Goal: Obtain resource: Download file/media

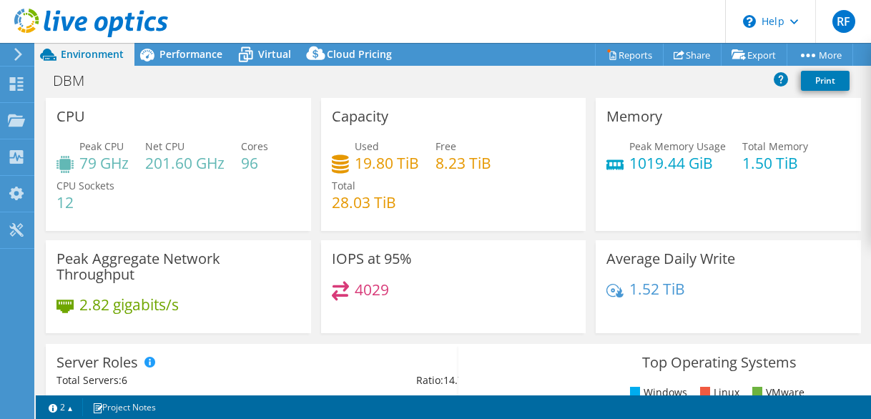
select select "USD"
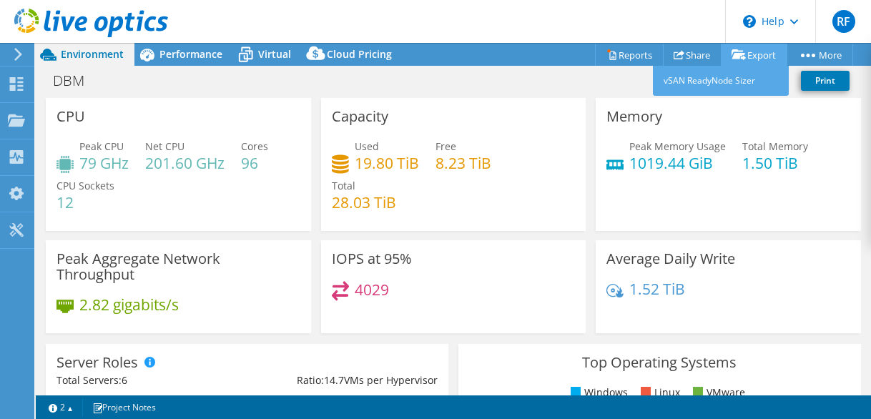
click at [760, 52] on link "Export" at bounding box center [754, 55] width 67 height 22
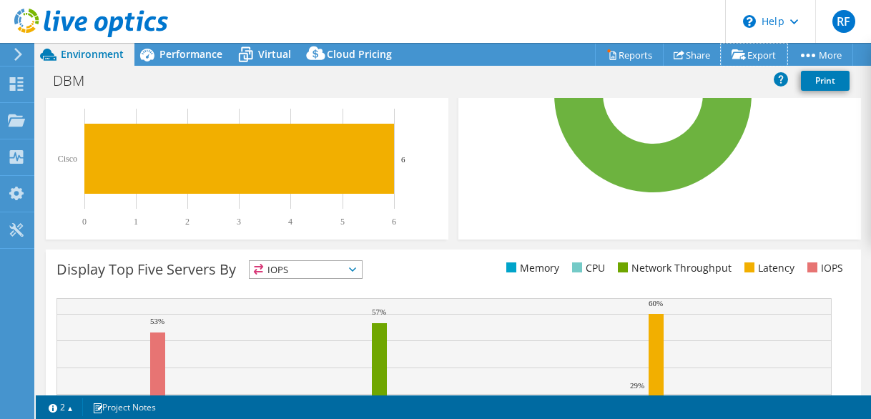
scroll to position [304, 0]
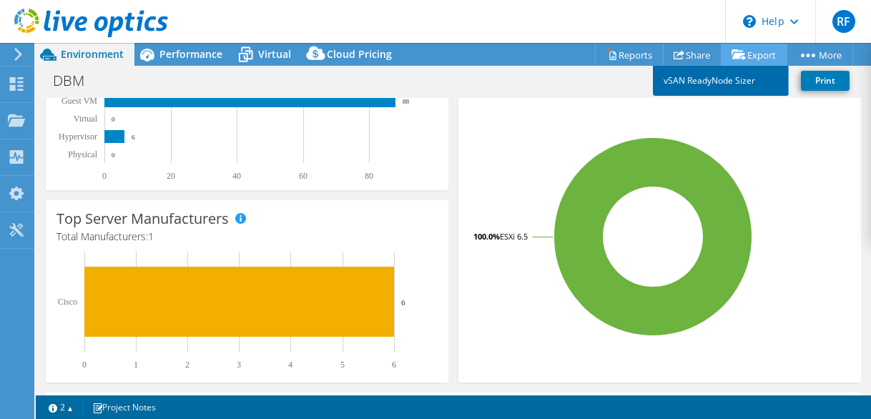
click at [742, 79] on link "vSAN ReadyNode Sizer" at bounding box center [721, 81] width 136 height 30
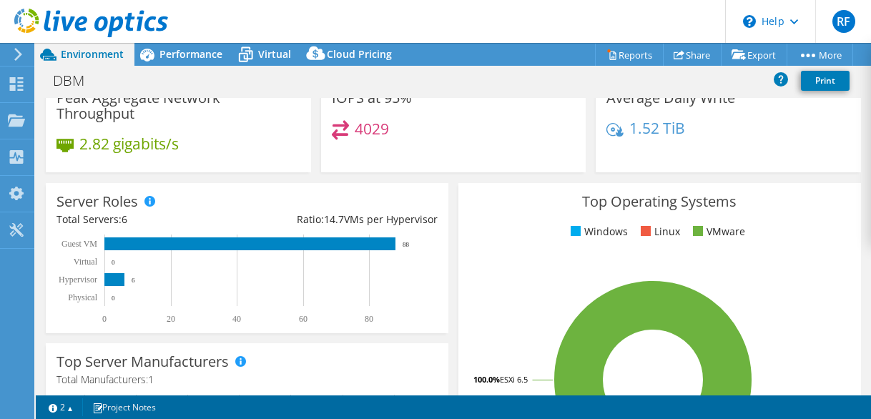
scroll to position [0, 0]
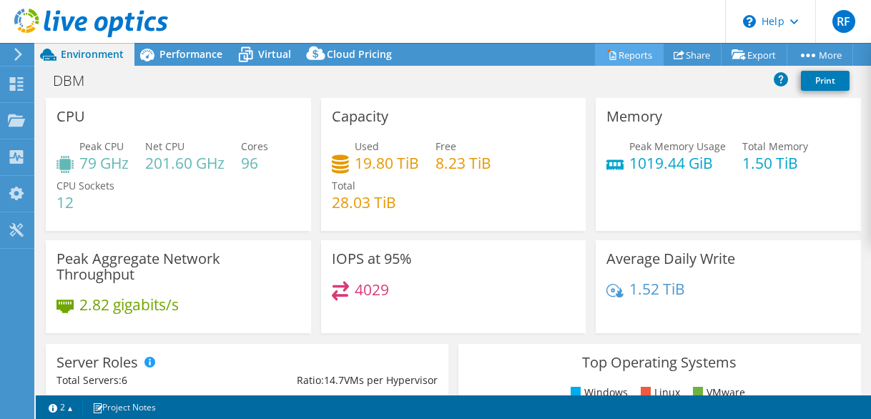
click at [632, 58] on link "Reports" at bounding box center [629, 55] width 69 height 22
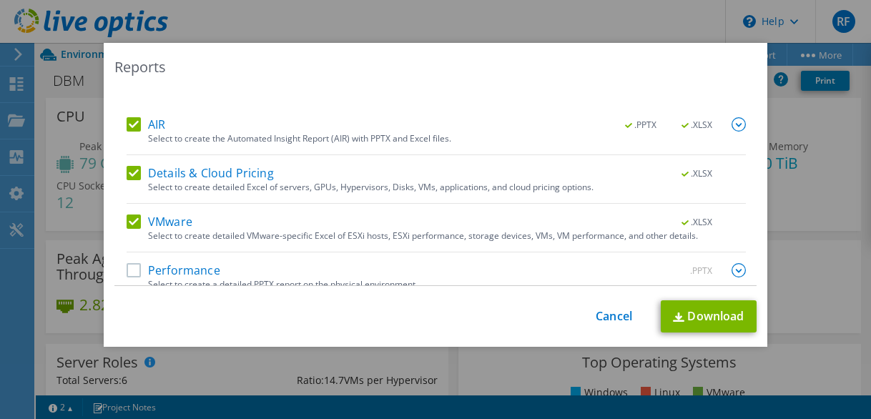
scroll to position [68, 0]
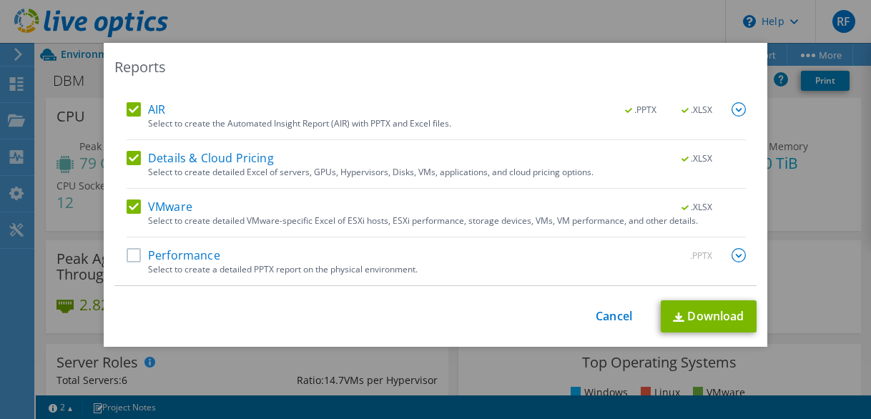
click at [133, 253] on label "Performance" at bounding box center [174, 255] width 94 height 14
click at [0, 0] on input "Performance" at bounding box center [0, 0] width 0 height 0
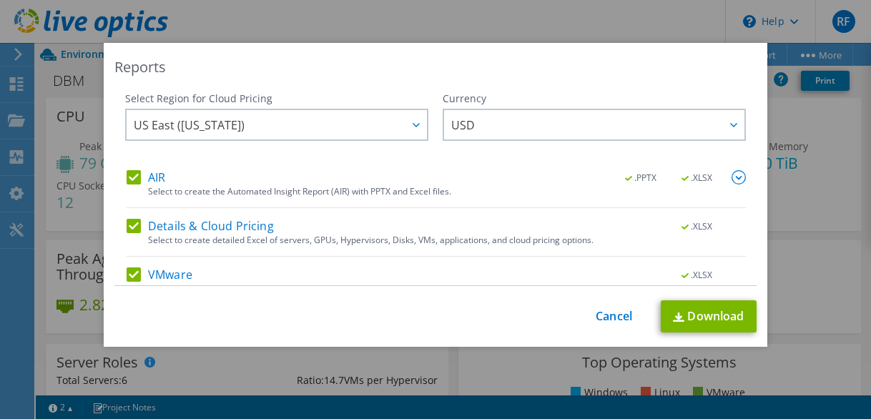
click at [732, 176] on img at bounding box center [739, 177] width 14 height 14
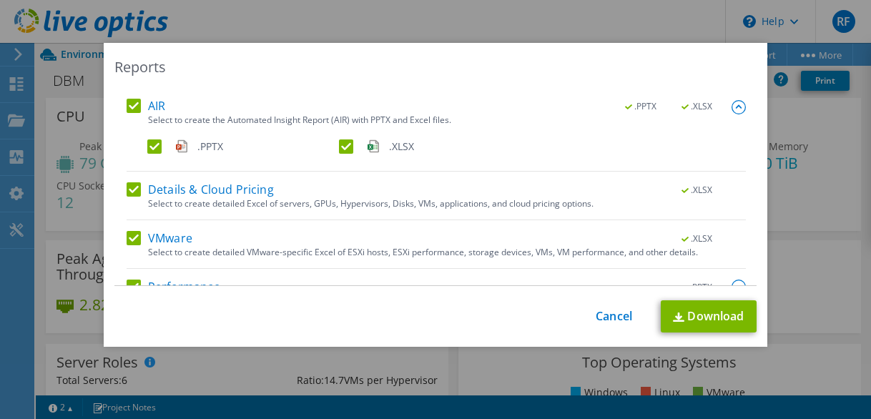
scroll to position [103, 0]
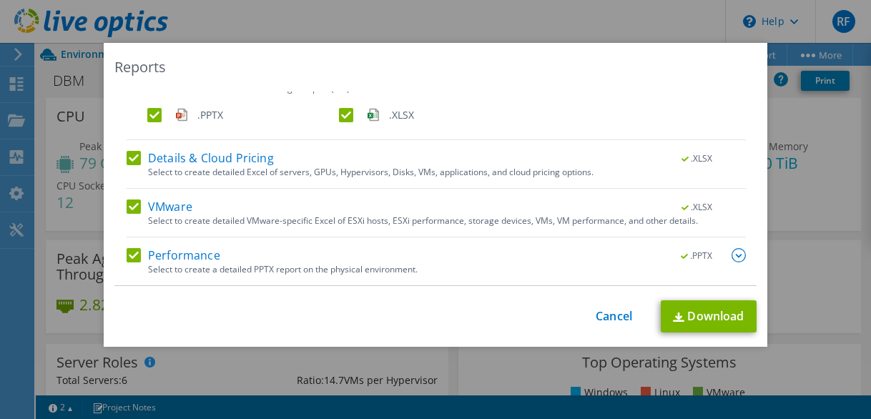
click at [732, 256] on img at bounding box center [739, 255] width 14 height 14
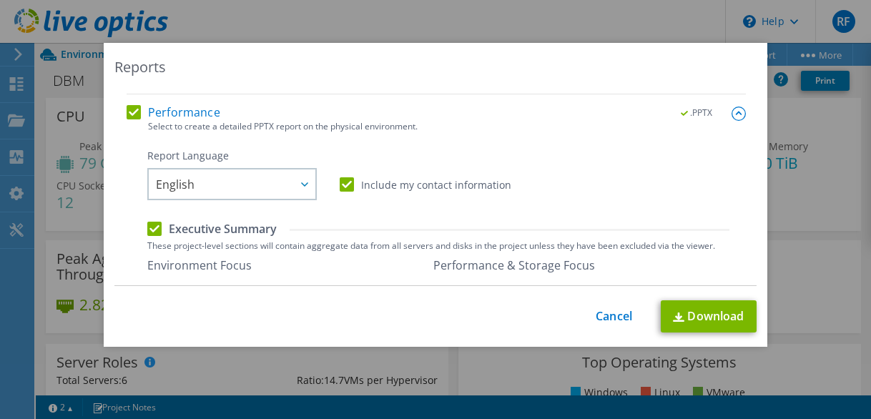
scroll to position [318, 0]
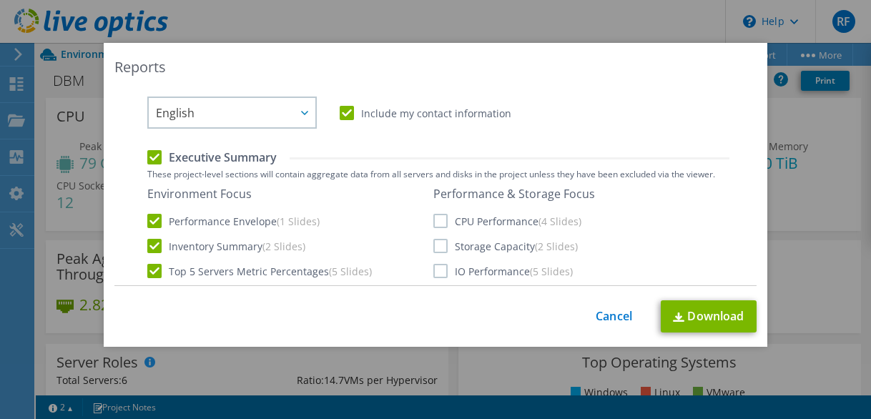
click at [435, 223] on label "CPU Performance (4 Slides)" at bounding box center [508, 221] width 148 height 14
click at [0, 0] on input "CPU Performance (4 Slides)" at bounding box center [0, 0] width 0 height 0
click at [441, 247] on label "Storage Capacity (2 Slides)" at bounding box center [506, 246] width 145 height 14
click at [0, 0] on input "Storage Capacity (2 Slides)" at bounding box center [0, 0] width 0 height 0
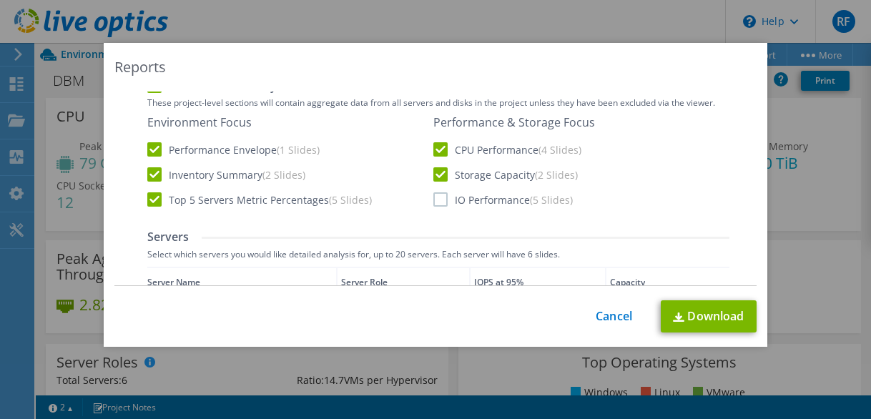
click at [434, 207] on div "Environment Focus Performance Envelope (1 Slides) Inventory Summary (2 Slides) …" at bounding box center [438, 161] width 582 height 93
click at [437, 199] on label "IO Performance (5 Slides)" at bounding box center [504, 199] width 140 height 14
click at [0, 0] on input "IO Performance (5 Slides)" at bounding box center [0, 0] width 0 height 0
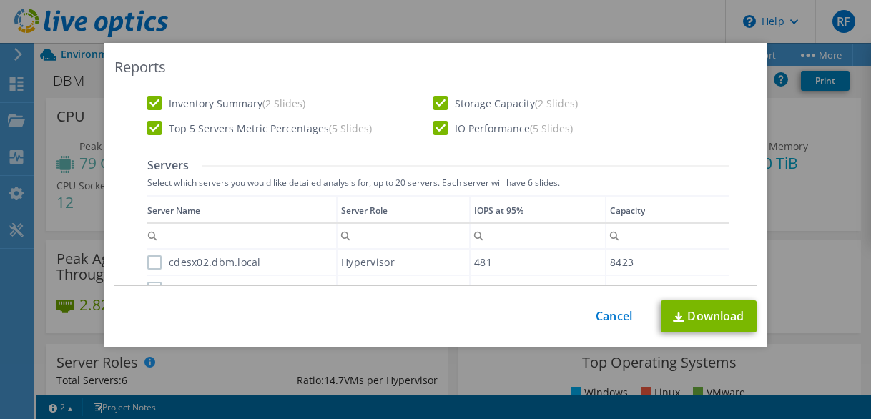
scroll to position [532, 0]
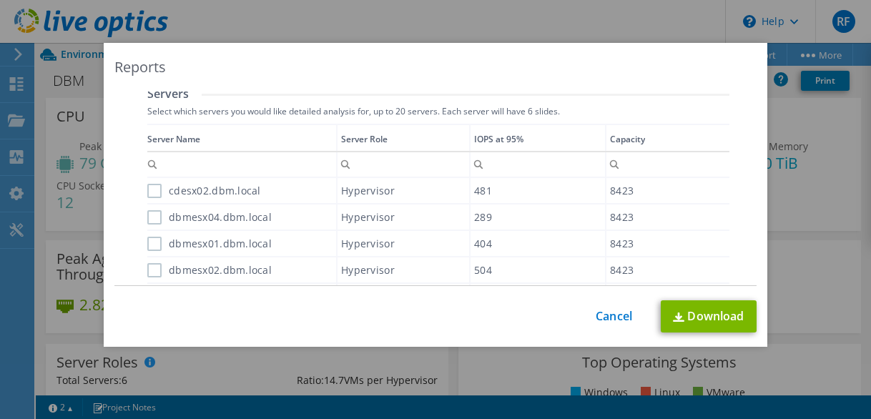
drag, startPoint x: 150, startPoint y: 190, endPoint x: 150, endPoint y: 200, distance: 10.0
click at [149, 190] on label "cdesx02.dbm.local" at bounding box center [204, 191] width 114 height 14
click at [0, 0] on input "cdesx02.dbm.local" at bounding box center [0, 0] width 0 height 0
drag, startPoint x: 152, startPoint y: 215, endPoint x: 150, endPoint y: 222, distance: 7.3
click at [152, 217] on label "dbmesx04.dbm.local" at bounding box center [209, 217] width 124 height 14
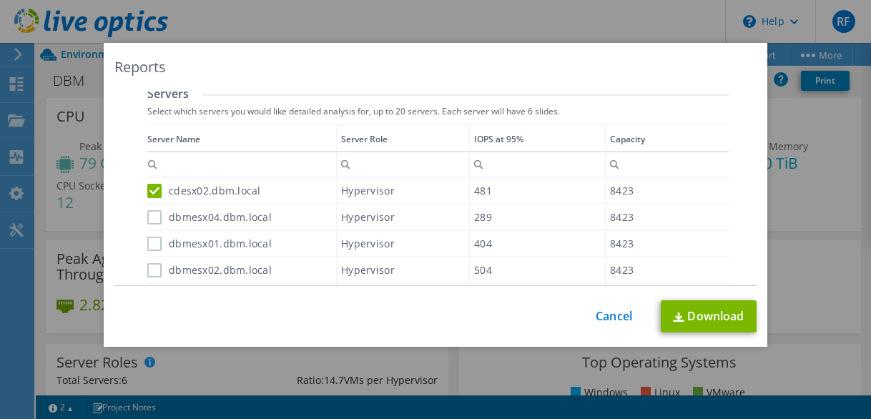
click at [0, 0] on input "dbmesx04.dbm.local" at bounding box center [0, 0] width 0 height 0
click at [148, 246] on label "dbmesx01.dbm.local" at bounding box center [209, 244] width 124 height 14
click at [0, 0] on input "dbmesx01.dbm.local" at bounding box center [0, 0] width 0 height 0
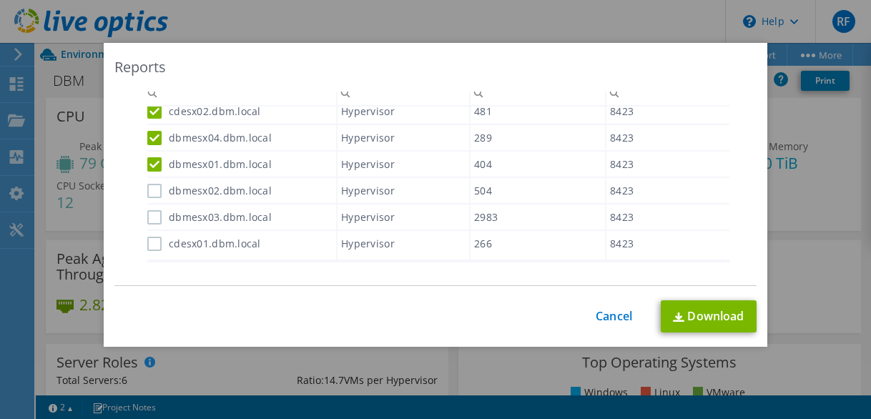
click at [148, 190] on label "dbmesx02.dbm.local" at bounding box center [209, 191] width 124 height 14
click at [0, 0] on input "dbmesx02.dbm.local" at bounding box center [0, 0] width 0 height 0
click at [155, 218] on label "dbmesx03.dbm.local" at bounding box center [209, 217] width 124 height 14
click at [0, 0] on input "dbmesx03.dbm.local" at bounding box center [0, 0] width 0 height 0
click at [150, 239] on label "cdesx01.dbm.local" at bounding box center [204, 244] width 114 height 14
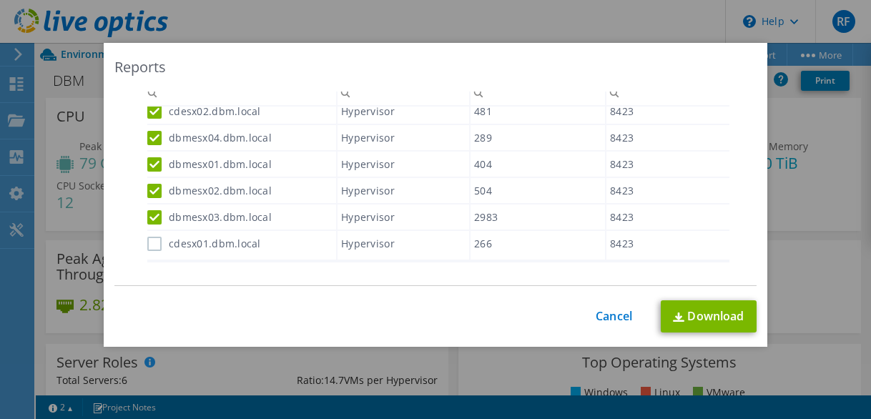
click at [0, 0] on input "cdesx01.dbm.local" at bounding box center [0, 0] width 0 height 0
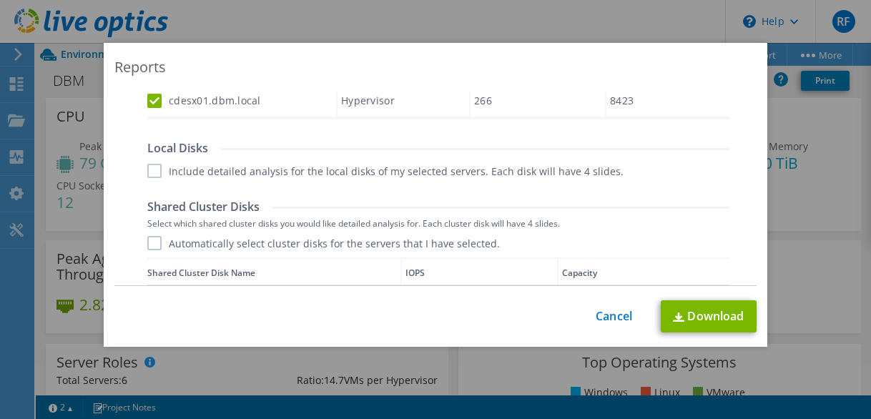
click at [152, 175] on label "Include detailed analysis for the local disks of my selected servers. Each disk…" at bounding box center [385, 171] width 477 height 14
click at [0, 0] on input "Include detailed analysis for the local disks of my selected servers. Each disk…" at bounding box center [0, 0] width 0 height 0
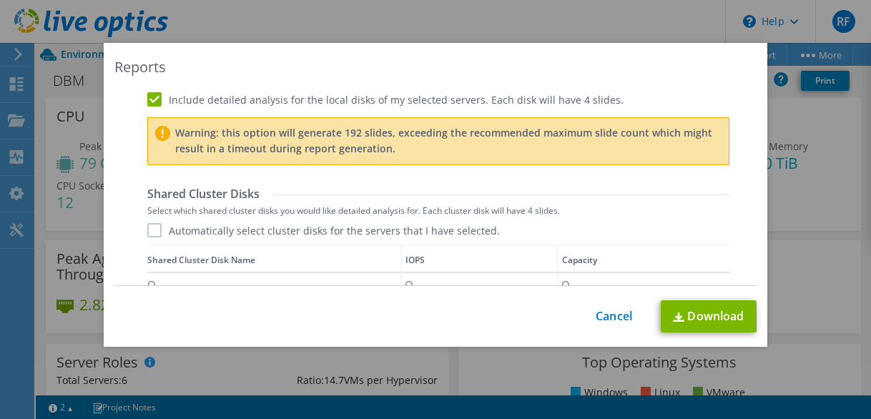
scroll to position [890, 0]
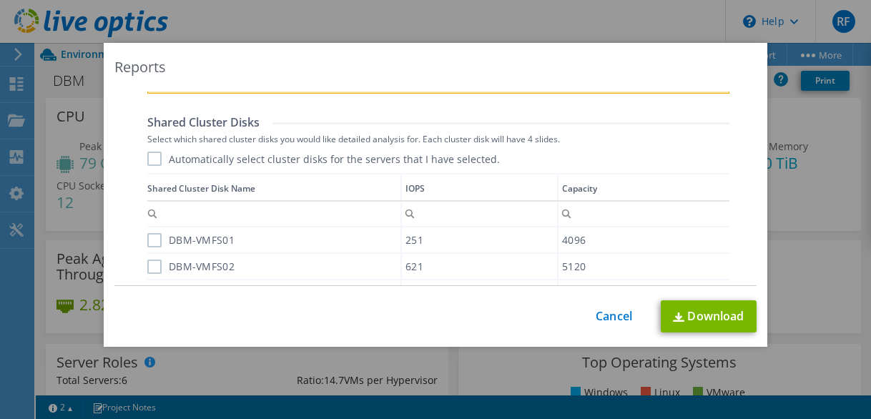
click at [150, 160] on label "Automatically select cluster disks for the servers that I have selected." at bounding box center [323, 159] width 353 height 14
click at [0, 0] on input "Automatically select cluster disks for the servers that I have selected." at bounding box center [0, 0] width 0 height 0
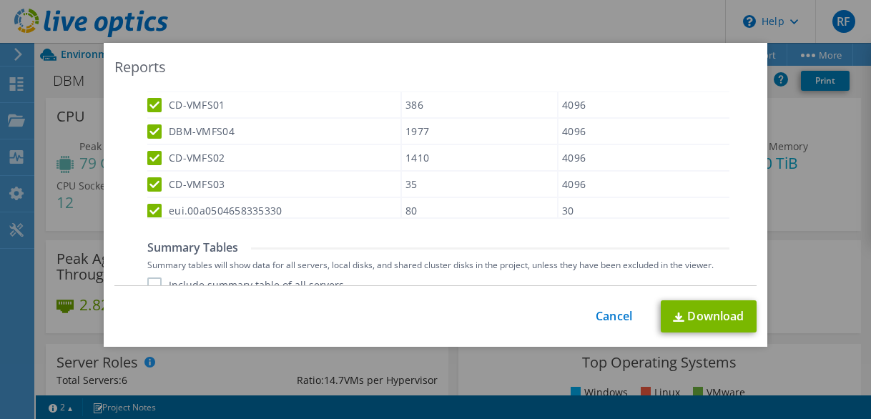
scroll to position [1172, 0]
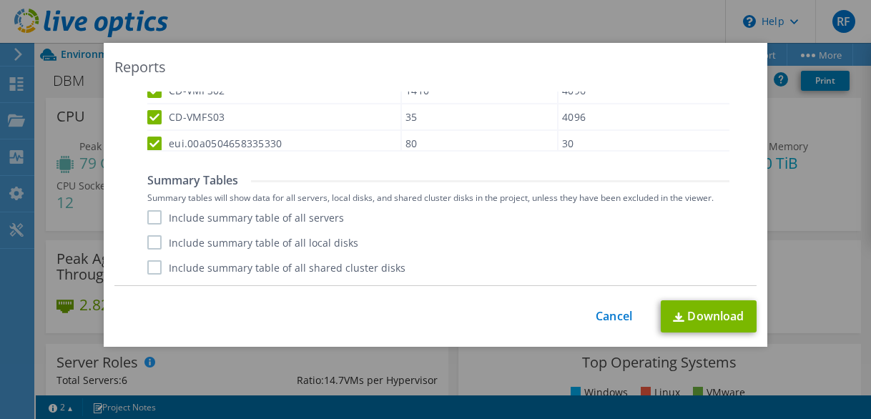
click at [155, 218] on label "Include summary table of all servers" at bounding box center [245, 217] width 197 height 14
click at [0, 0] on input "Include summary table of all servers" at bounding box center [0, 0] width 0 height 0
click at [151, 245] on label "Include summary table of all local disks" at bounding box center [252, 242] width 211 height 14
click at [0, 0] on input "Include summary table of all local disks" at bounding box center [0, 0] width 0 height 0
click at [148, 268] on label "Include summary table of all shared cluster disks" at bounding box center [276, 267] width 258 height 14
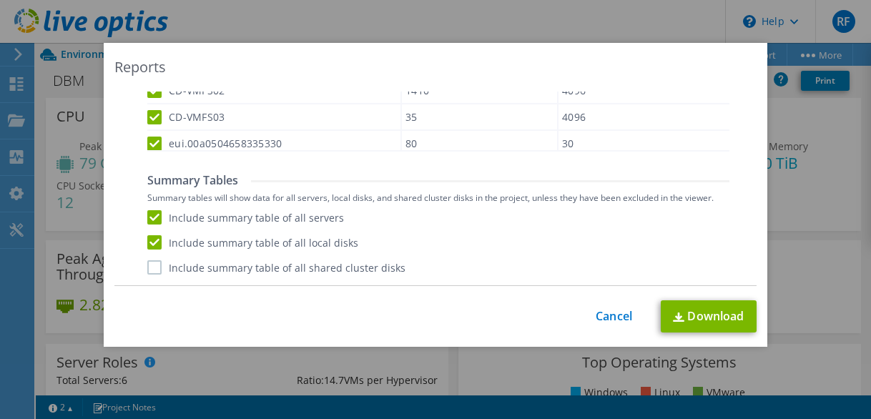
click at [0, 0] on input "Include summary table of all shared cluster disks" at bounding box center [0, 0] width 0 height 0
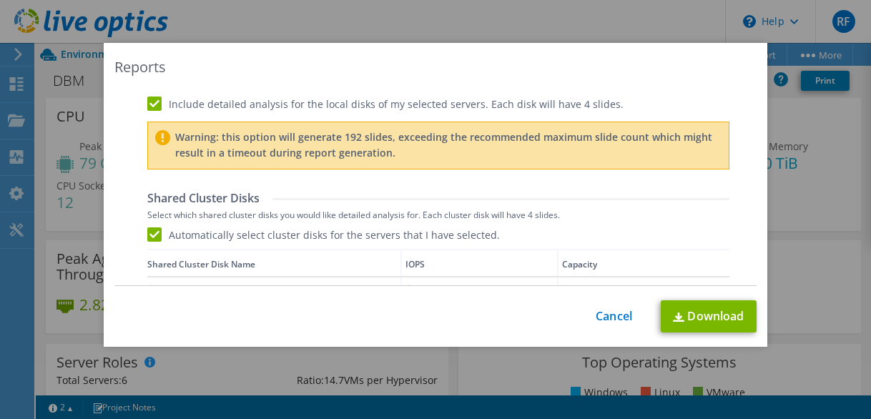
scroll to position [743, 0]
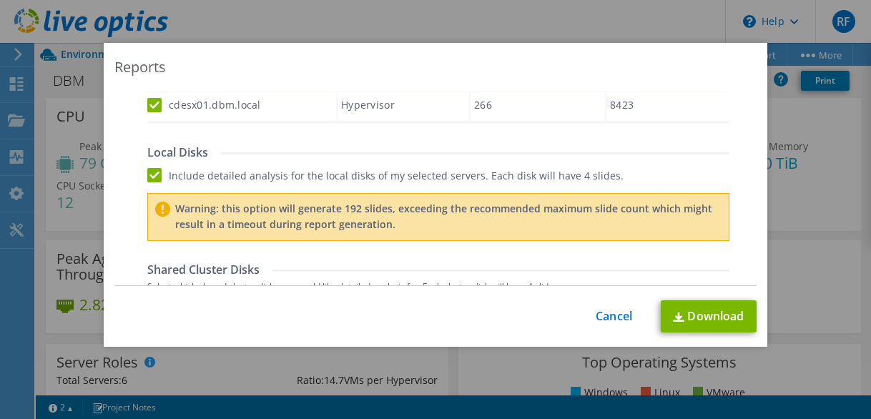
click at [150, 173] on label "Include detailed analysis for the local disks of my selected servers. Each disk…" at bounding box center [385, 175] width 477 height 14
click at [0, 0] on input "Include detailed analysis for the local disks of my selected servers. Each disk…" at bounding box center [0, 0] width 0 height 0
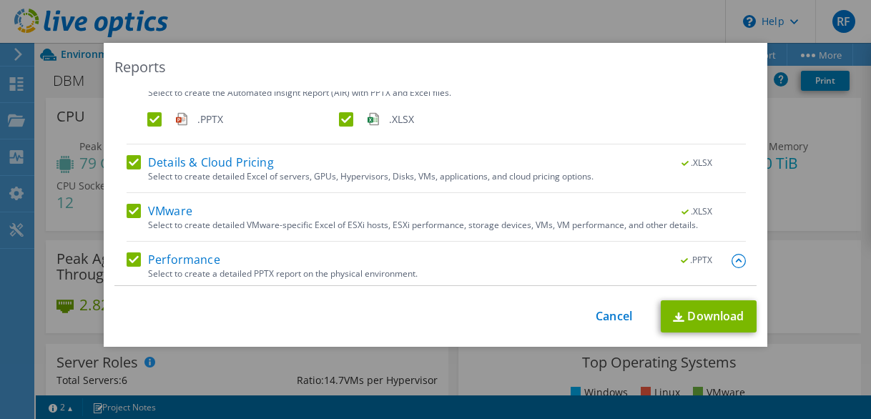
scroll to position [0, 0]
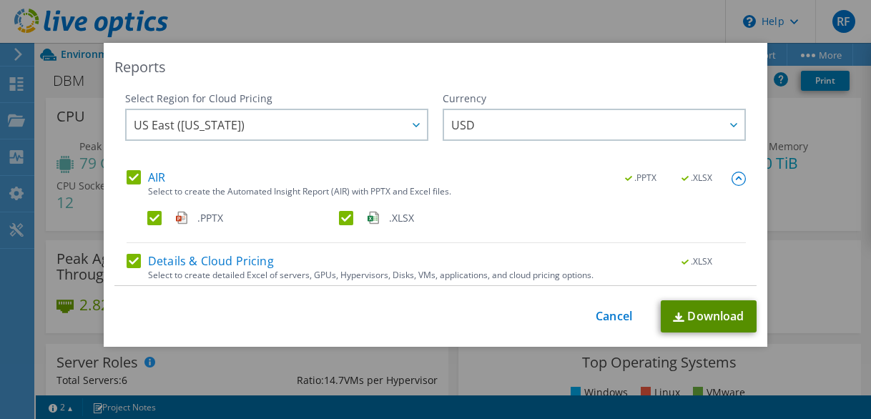
click at [698, 313] on link "Download" at bounding box center [709, 317] width 96 height 32
click at [127, 178] on label "AIR" at bounding box center [146, 177] width 39 height 14
click at [0, 0] on input "AIR" at bounding box center [0, 0] width 0 height 0
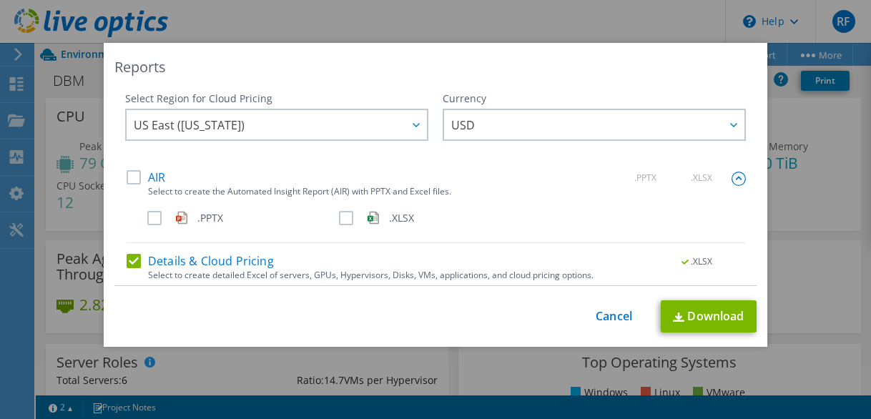
click at [128, 260] on label "Details & Cloud Pricing" at bounding box center [200, 261] width 147 height 14
click at [0, 0] on input "Details & Cloud Pricing" at bounding box center [0, 0] width 0 height 0
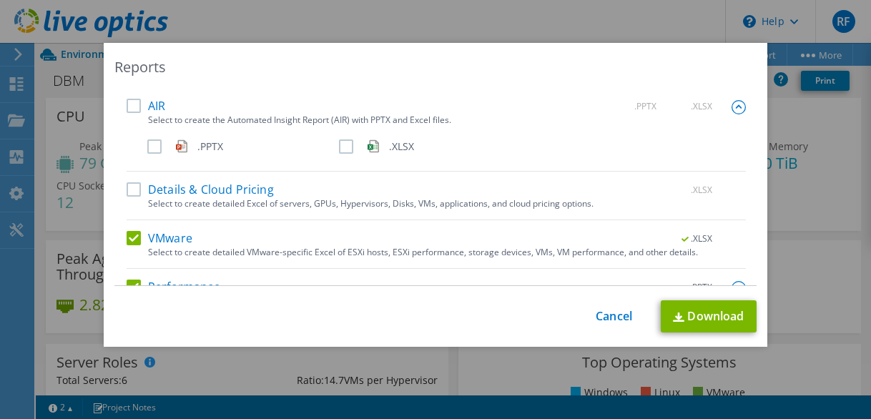
scroll to position [143, 0]
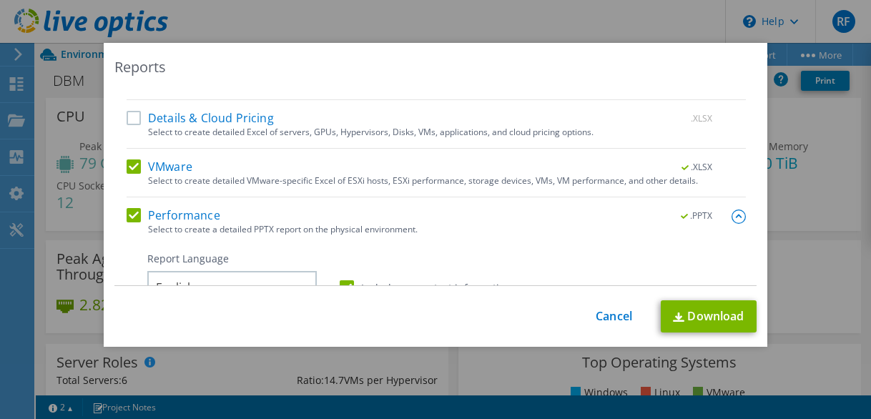
click at [131, 165] on label "VMware" at bounding box center [160, 167] width 66 height 14
click at [0, 0] on input "VMware" at bounding box center [0, 0] width 0 height 0
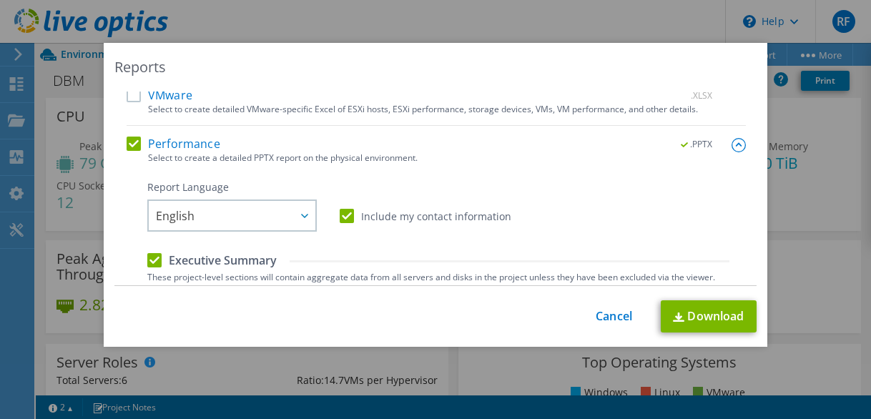
click at [344, 220] on label "Include my contact information" at bounding box center [426, 216] width 172 height 14
click at [0, 0] on input "Include my contact information" at bounding box center [0, 0] width 0 height 0
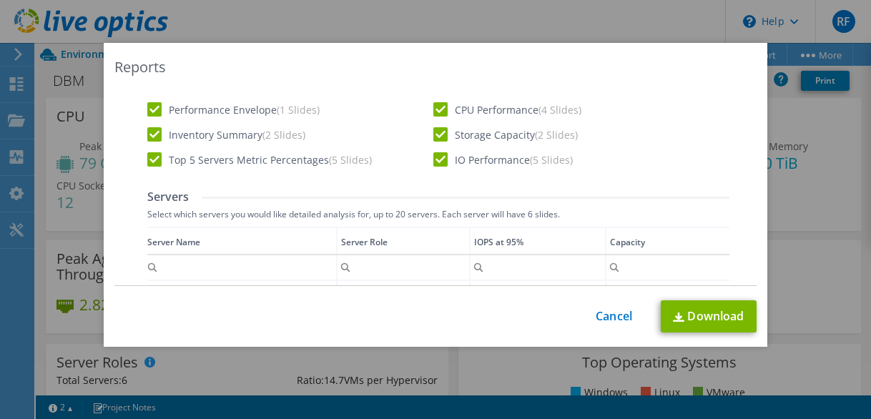
scroll to position [358, 0]
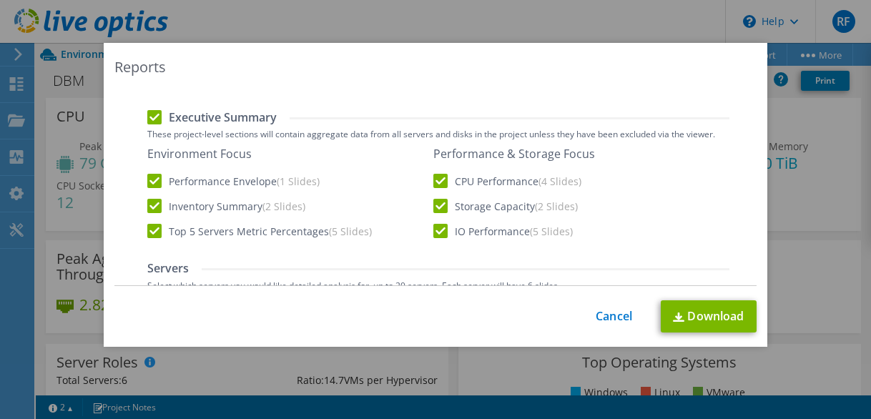
click at [436, 180] on label "CPU Performance (4 Slides)" at bounding box center [508, 181] width 148 height 14
click at [0, 0] on input "CPU Performance (4 Slides)" at bounding box center [0, 0] width 0 height 0
click at [439, 205] on label "Storage Capacity (2 Slides)" at bounding box center [506, 206] width 145 height 14
click at [0, 0] on input "Storage Capacity (2 Slides)" at bounding box center [0, 0] width 0 height 0
click at [437, 231] on label "IO Performance (5 Slides)" at bounding box center [504, 231] width 140 height 14
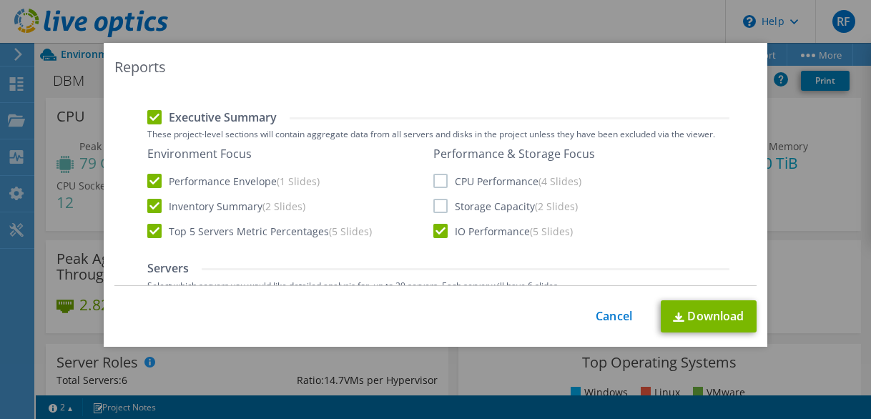
click at [0, 0] on input "IO Performance (5 Slides)" at bounding box center [0, 0] width 0 height 0
click at [152, 180] on label "Performance Envelope (1 Slides)" at bounding box center [233, 181] width 172 height 14
click at [0, 0] on input "Performance Envelope (1 Slides)" at bounding box center [0, 0] width 0 height 0
click at [152, 207] on label "Inventory Summary (2 Slides)" at bounding box center [226, 206] width 158 height 14
click at [0, 0] on input "Inventory Summary (2 Slides)" at bounding box center [0, 0] width 0 height 0
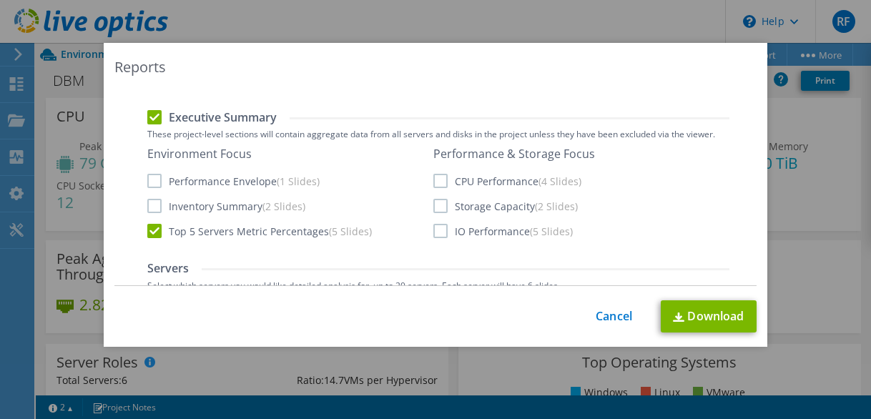
click at [151, 233] on label "Top 5 Servers Metric Percentages (5 Slides)" at bounding box center [259, 231] width 225 height 14
click at [0, 0] on input "Top 5 Servers Metric Percentages (5 Slides)" at bounding box center [0, 0] width 0 height 0
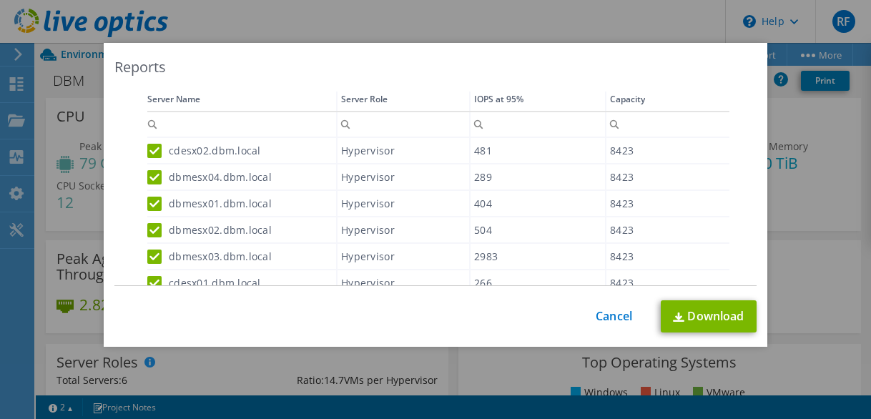
scroll to position [715, 0]
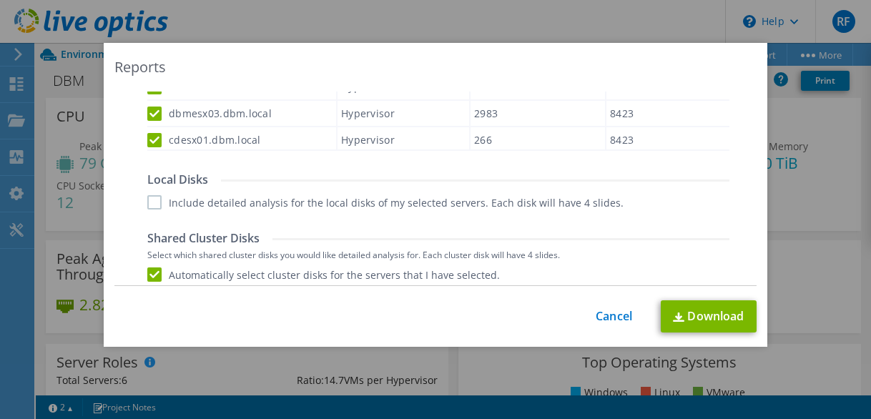
click at [147, 203] on label "Include detailed analysis for the local disks of my selected servers. Each disk…" at bounding box center [385, 202] width 477 height 14
click at [0, 0] on input "Include detailed analysis for the local disks of my selected servers. Each disk…" at bounding box center [0, 0] width 0 height 0
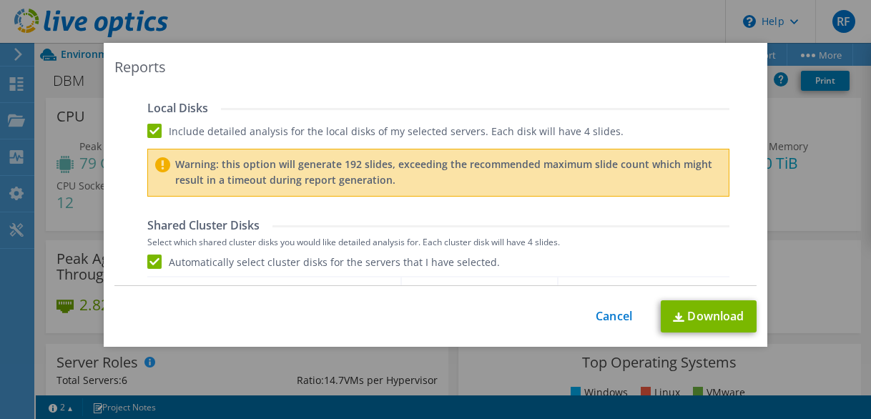
scroll to position [859, 0]
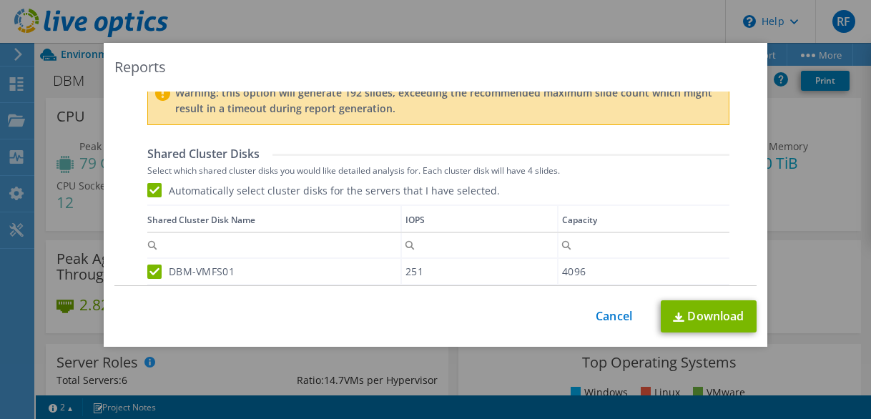
click at [150, 192] on label "Automatically select cluster disks for the servers that I have selected." at bounding box center [323, 190] width 353 height 14
click at [0, 0] on input "Automatically select cluster disks for the servers that I have selected." at bounding box center [0, 0] width 0 height 0
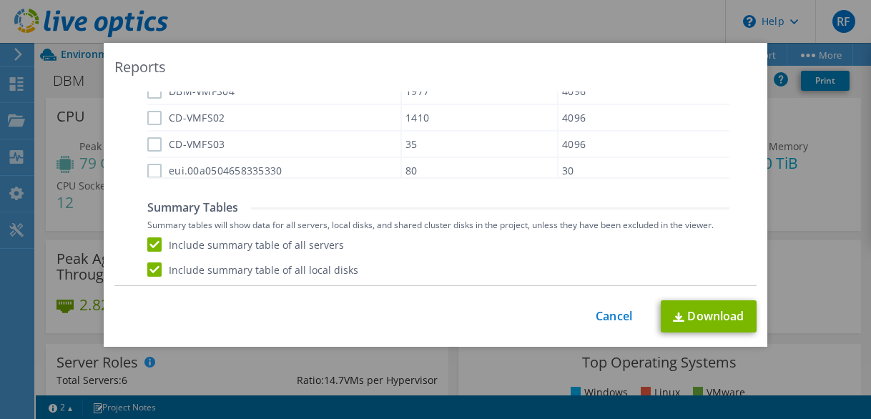
scroll to position [1172, 0]
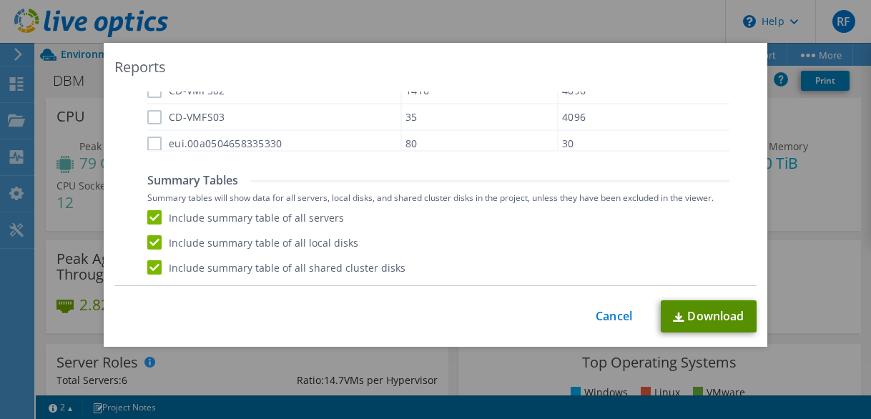
click at [701, 317] on link "Download" at bounding box center [709, 317] width 96 height 32
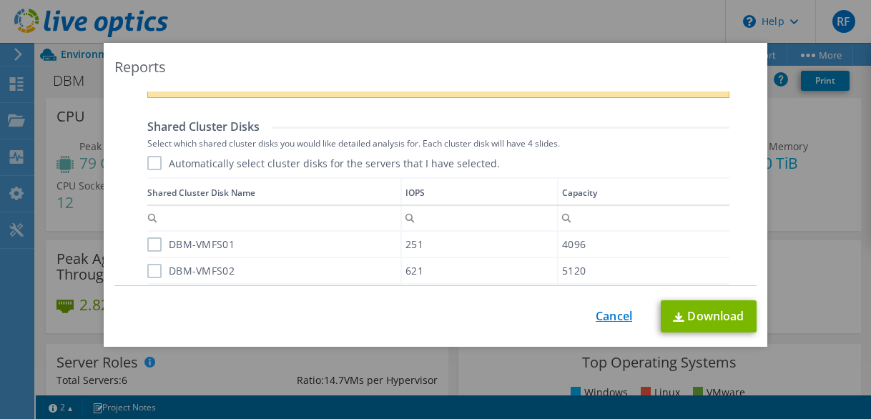
click at [618, 316] on link "Cancel" at bounding box center [614, 317] width 36 height 14
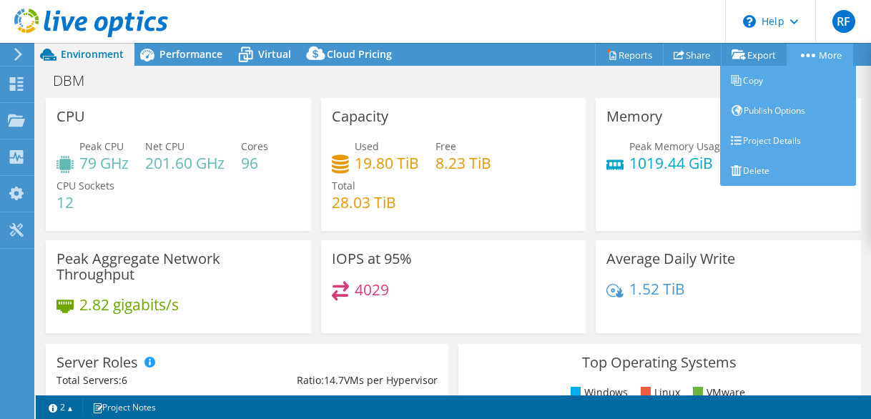
click at [820, 56] on link "More" at bounding box center [820, 55] width 67 height 22
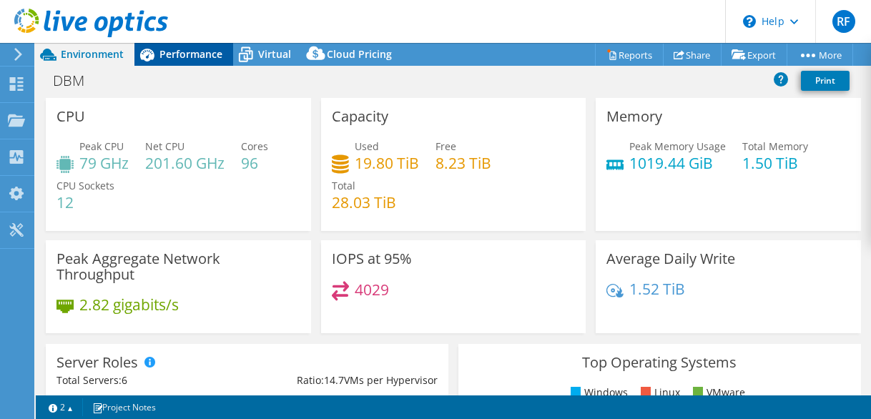
click at [204, 52] on span "Performance" at bounding box center [191, 54] width 63 height 14
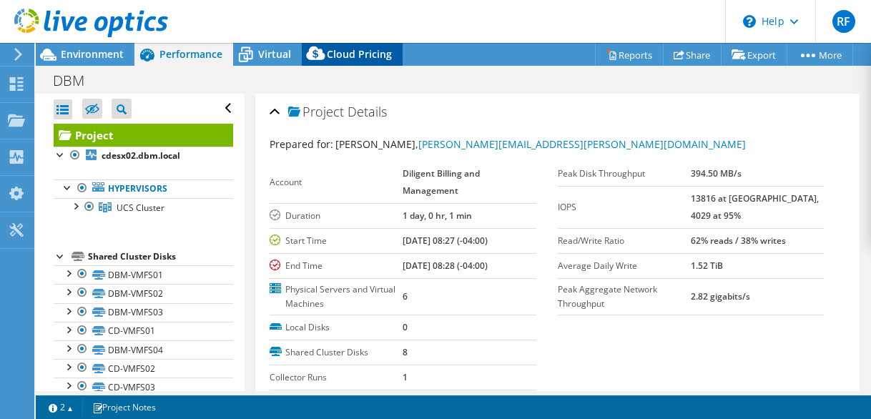
click at [328, 53] on icon at bounding box center [316, 56] width 29 height 29
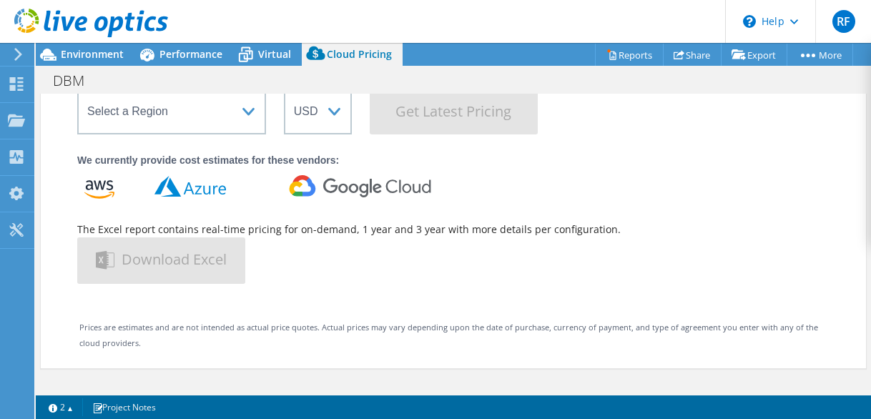
scroll to position [0, 0]
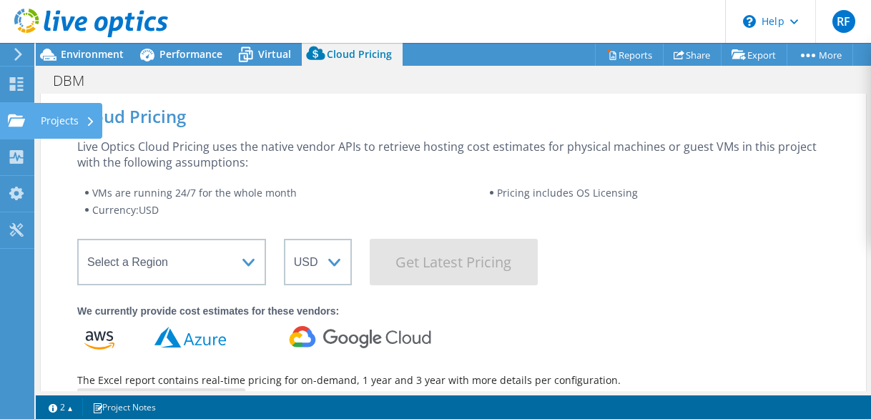
click at [39, 115] on div "Projects" at bounding box center [68, 121] width 69 height 36
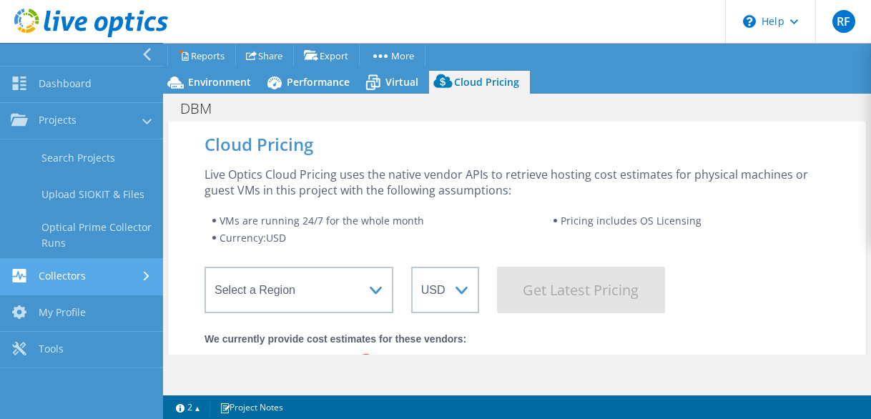
click at [87, 276] on link "Collectors" at bounding box center [81, 277] width 163 height 36
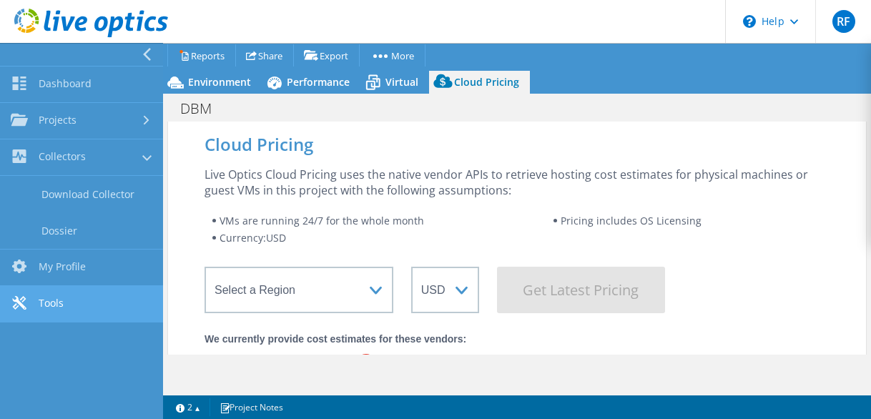
click at [73, 302] on link "Tools" at bounding box center [81, 304] width 163 height 36
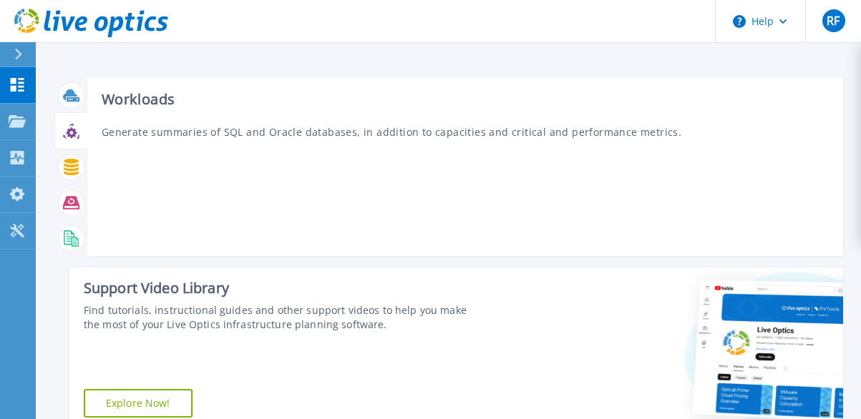
click at [73, 134] on icon at bounding box center [71, 132] width 11 height 11
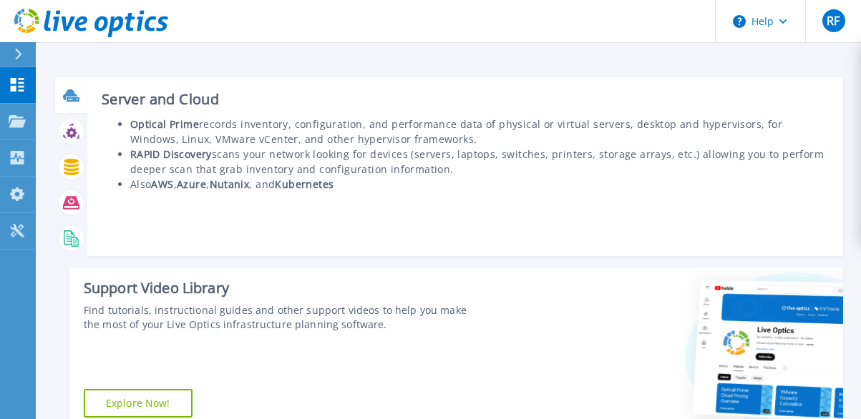
click at [73, 93] on icon at bounding box center [70, 94] width 14 height 11
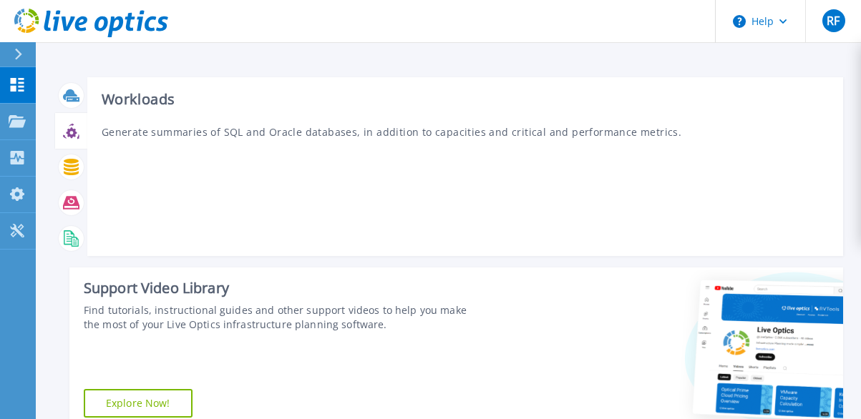
click at [73, 135] on icon at bounding box center [71, 132] width 11 height 11
click at [64, 170] on icon at bounding box center [71, 167] width 15 height 16
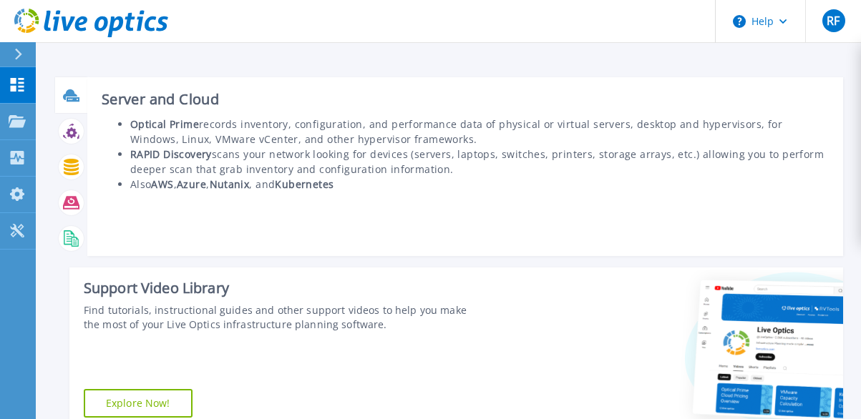
click at [219, 114] on div "Server and Cloud Optical Prime records inventory, configuration, and performanc…" at bounding box center [465, 166] width 756 height 179
